Goal: Check status

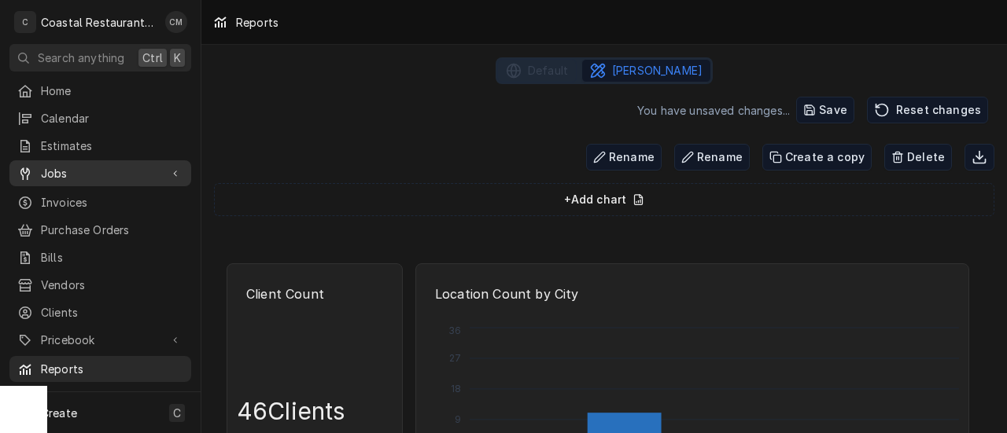
scroll to position [6782, 0]
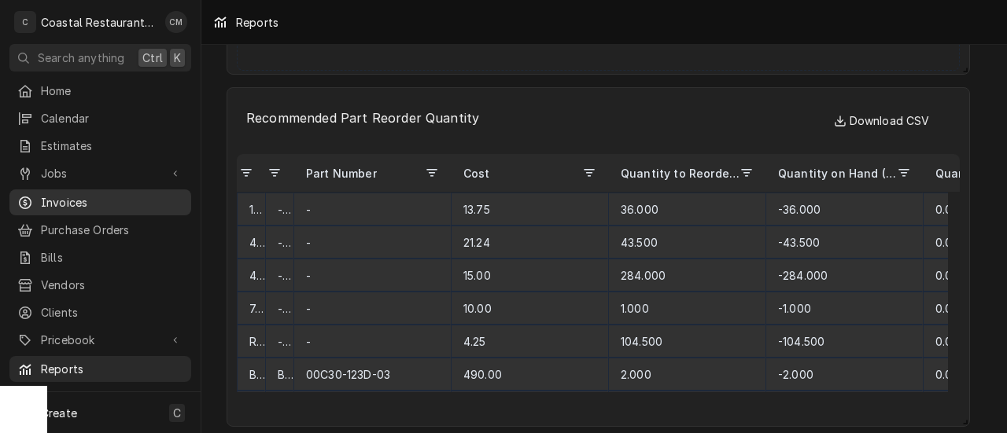
click at [76, 193] on div "Invoices" at bounding box center [100, 203] width 175 height 20
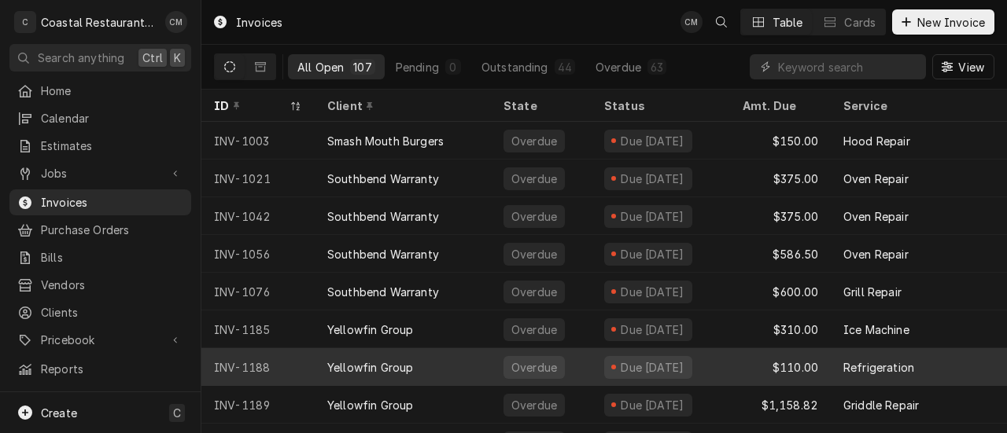
scroll to position [112, 0]
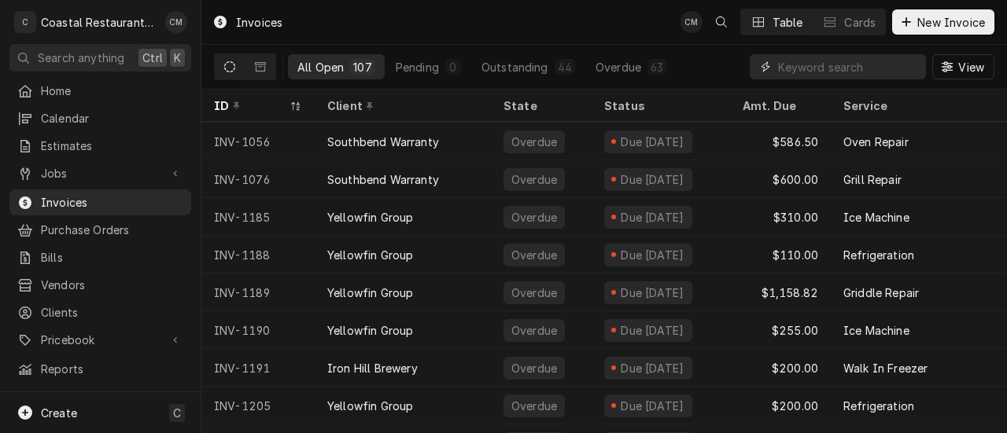
click at [826, 57] on input "Dynamic Content Wrapper" at bounding box center [848, 66] width 140 height 25
type input "1677"
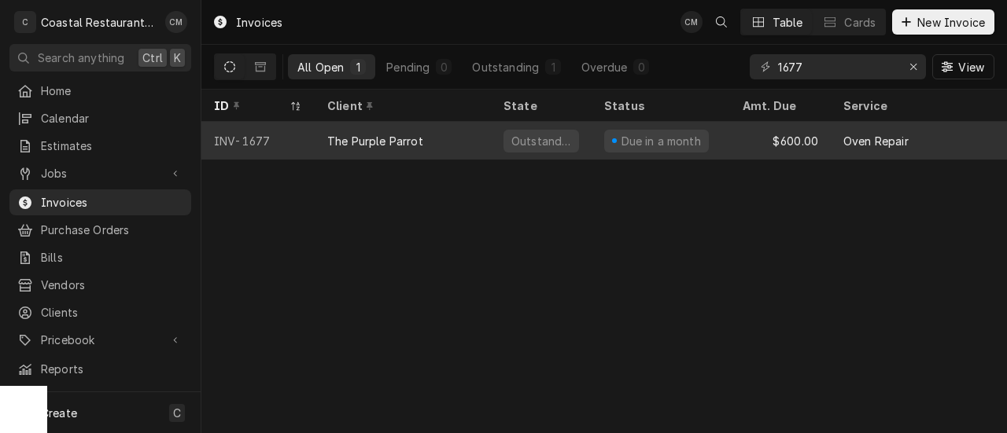
click at [494, 134] on div "Outstanding" at bounding box center [541, 141] width 101 height 38
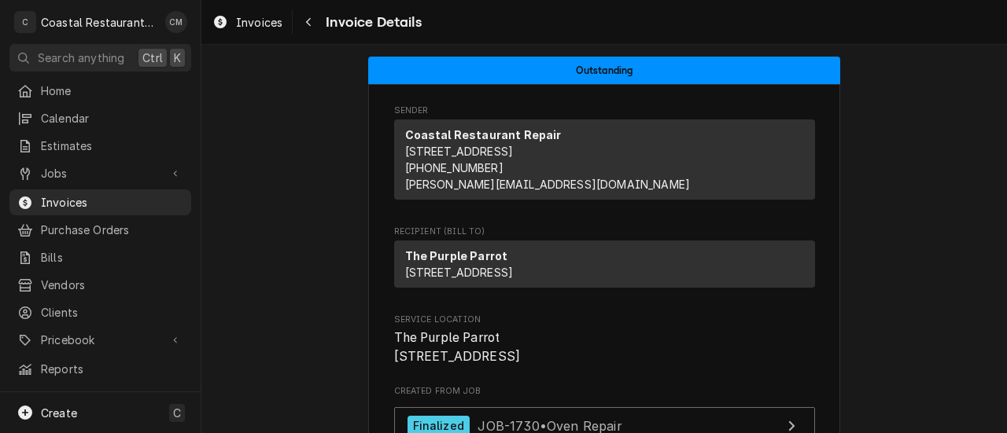
scroll to position [236, 0]
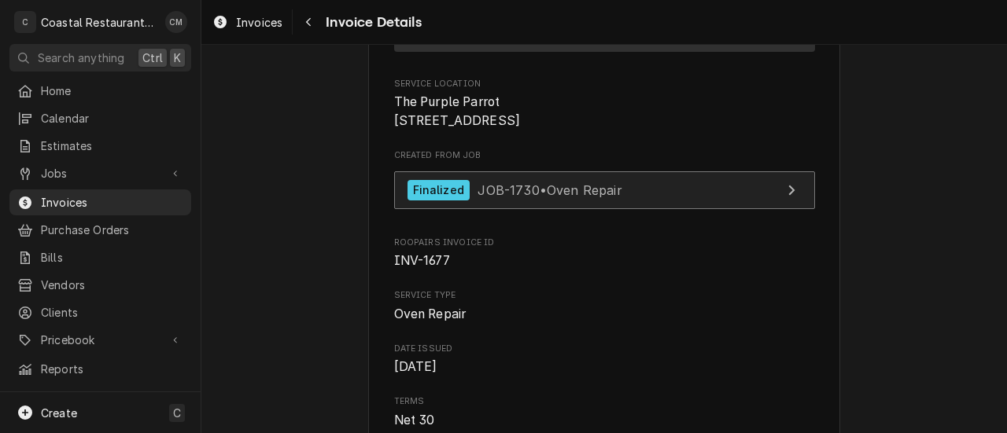
click at [486, 197] on span "JOB-1730 • Oven Repair" at bounding box center [549, 190] width 144 height 16
